Goal: Navigation & Orientation: Find specific page/section

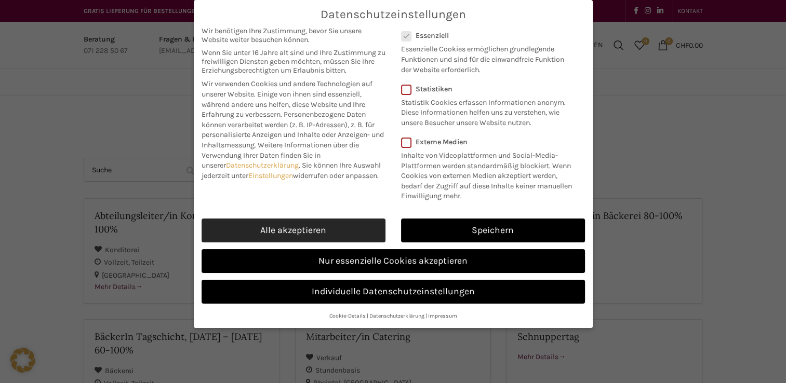
click at [349, 223] on link "Alle akzeptieren" at bounding box center [293, 231] width 184 height 24
checkbox input "true"
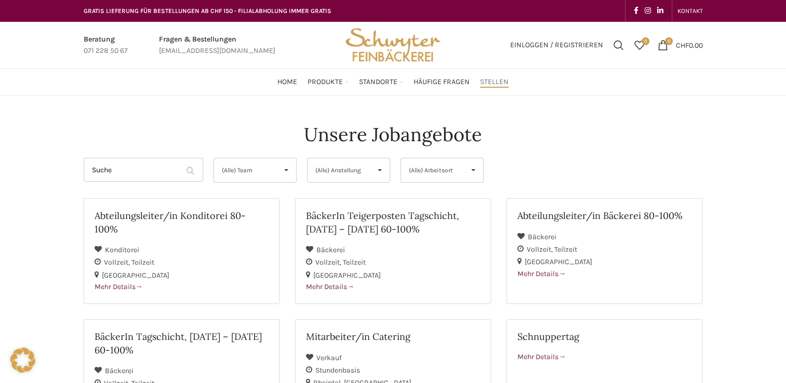
drag, startPoint x: 449, startPoint y: 44, endPoint x: 449, endPoint y: 36, distance: 8.3
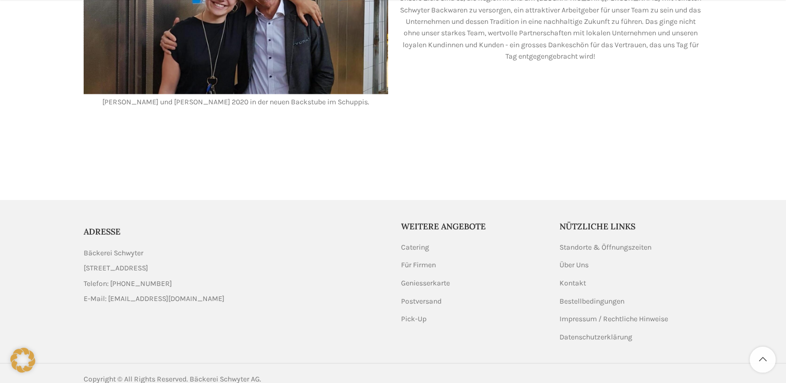
scroll to position [1234, 0]
